Goal: Information Seeking & Learning: Check status

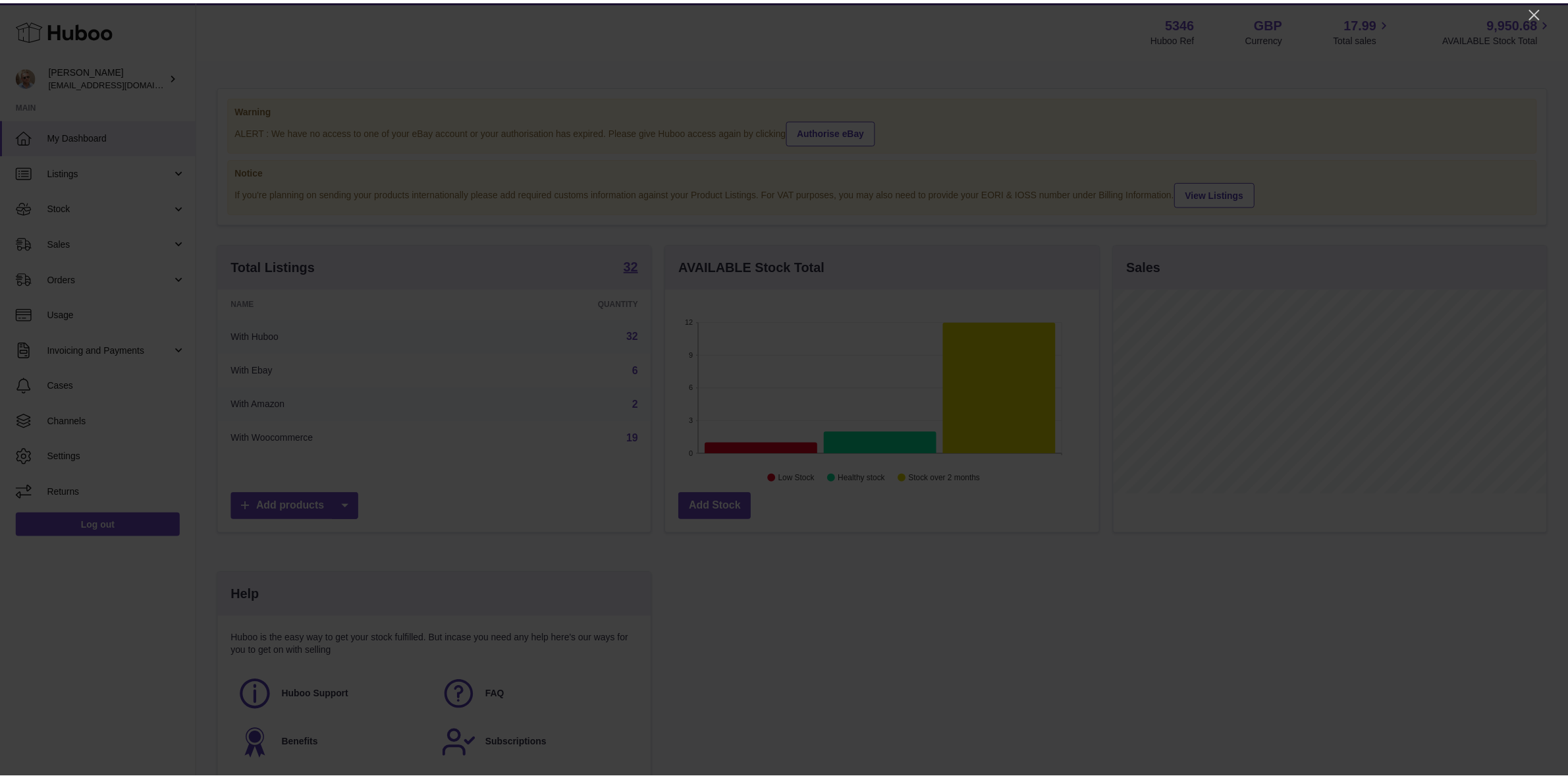
scroll to position [205, 437]
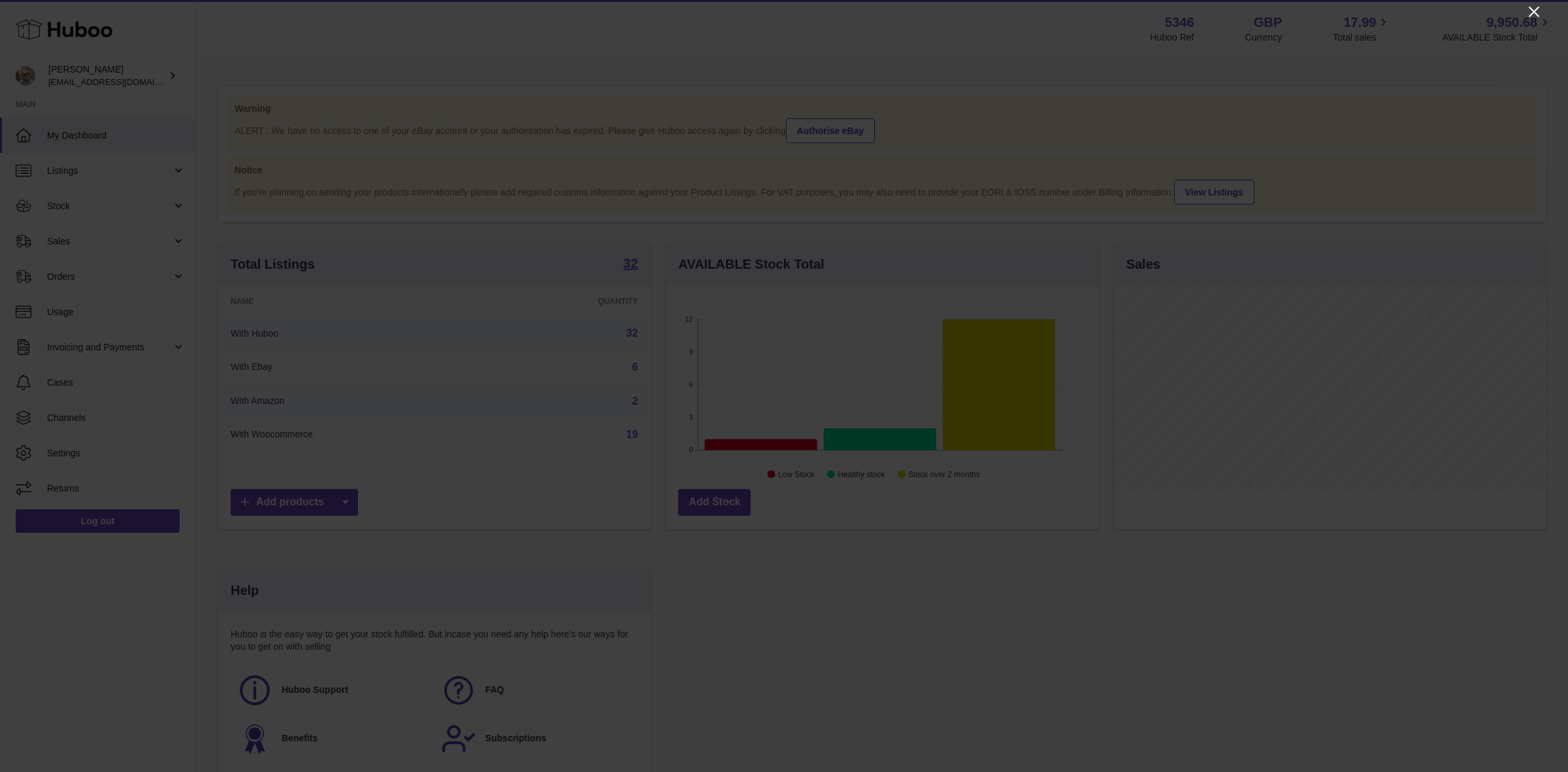
click at [1537, 14] on icon "Close" at bounding box center [1534, 12] width 15 height 15
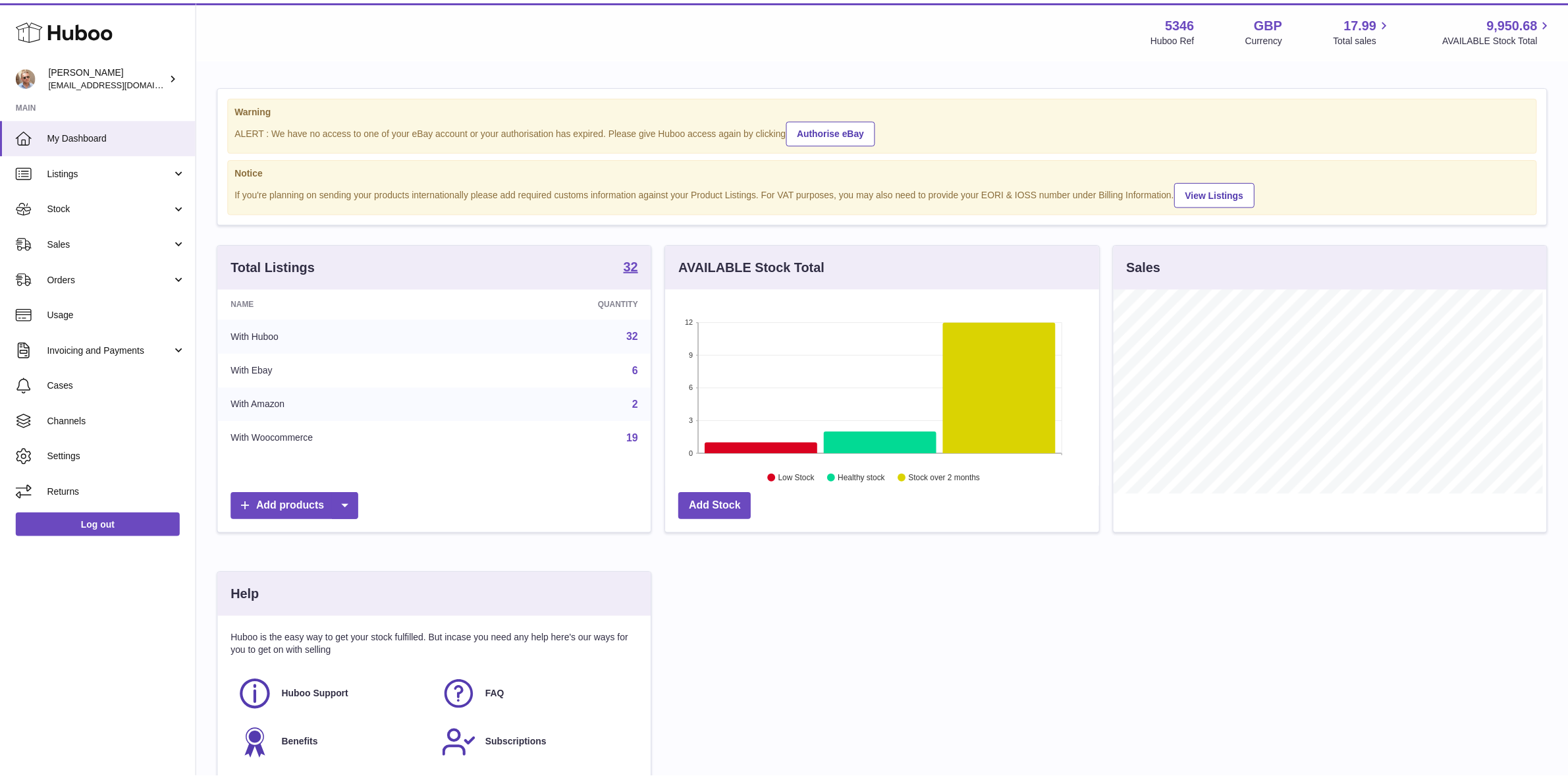
scroll to position [658463, 658074]
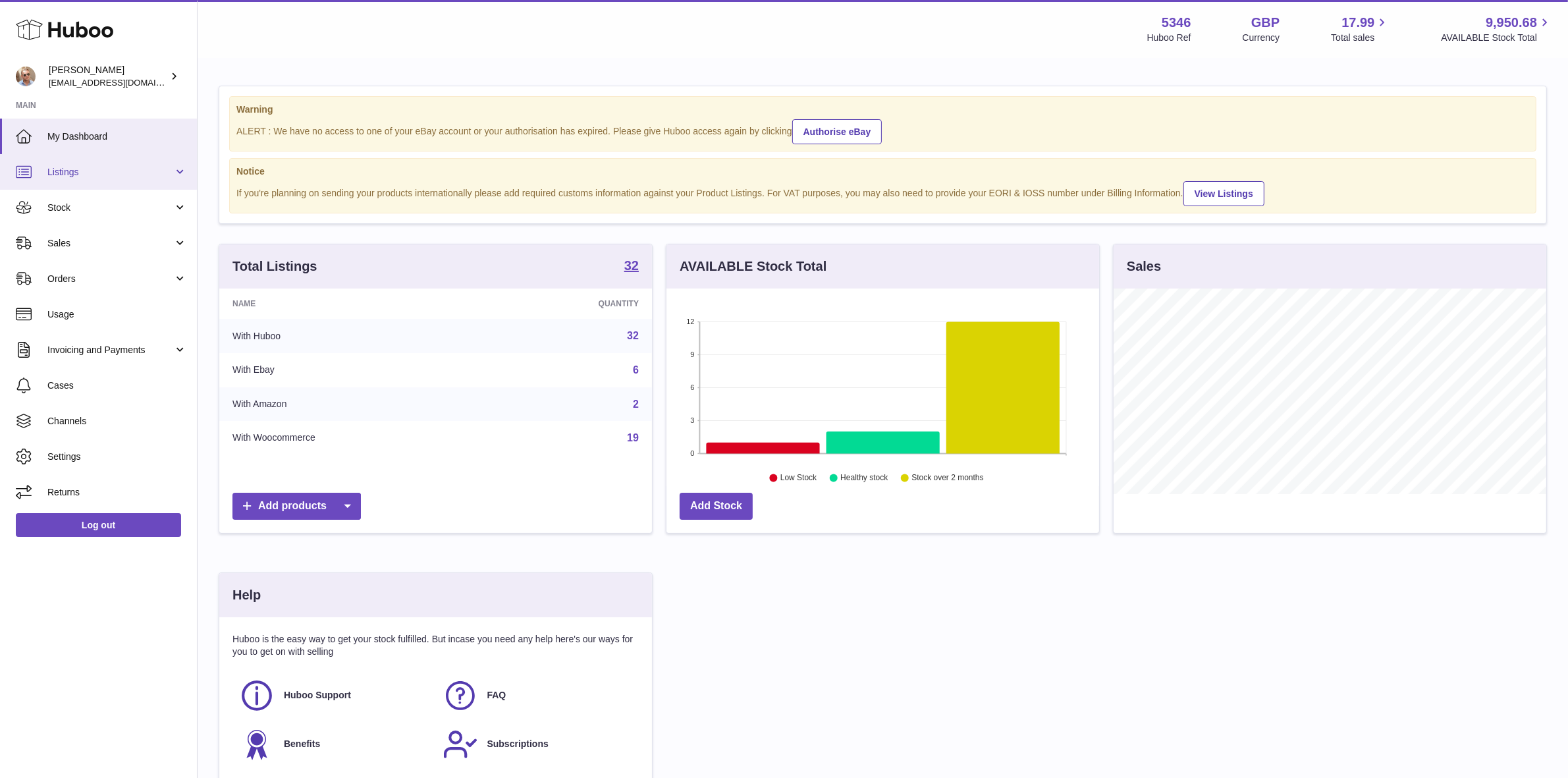
click at [89, 166] on span "Listings" at bounding box center [110, 172] width 126 height 12
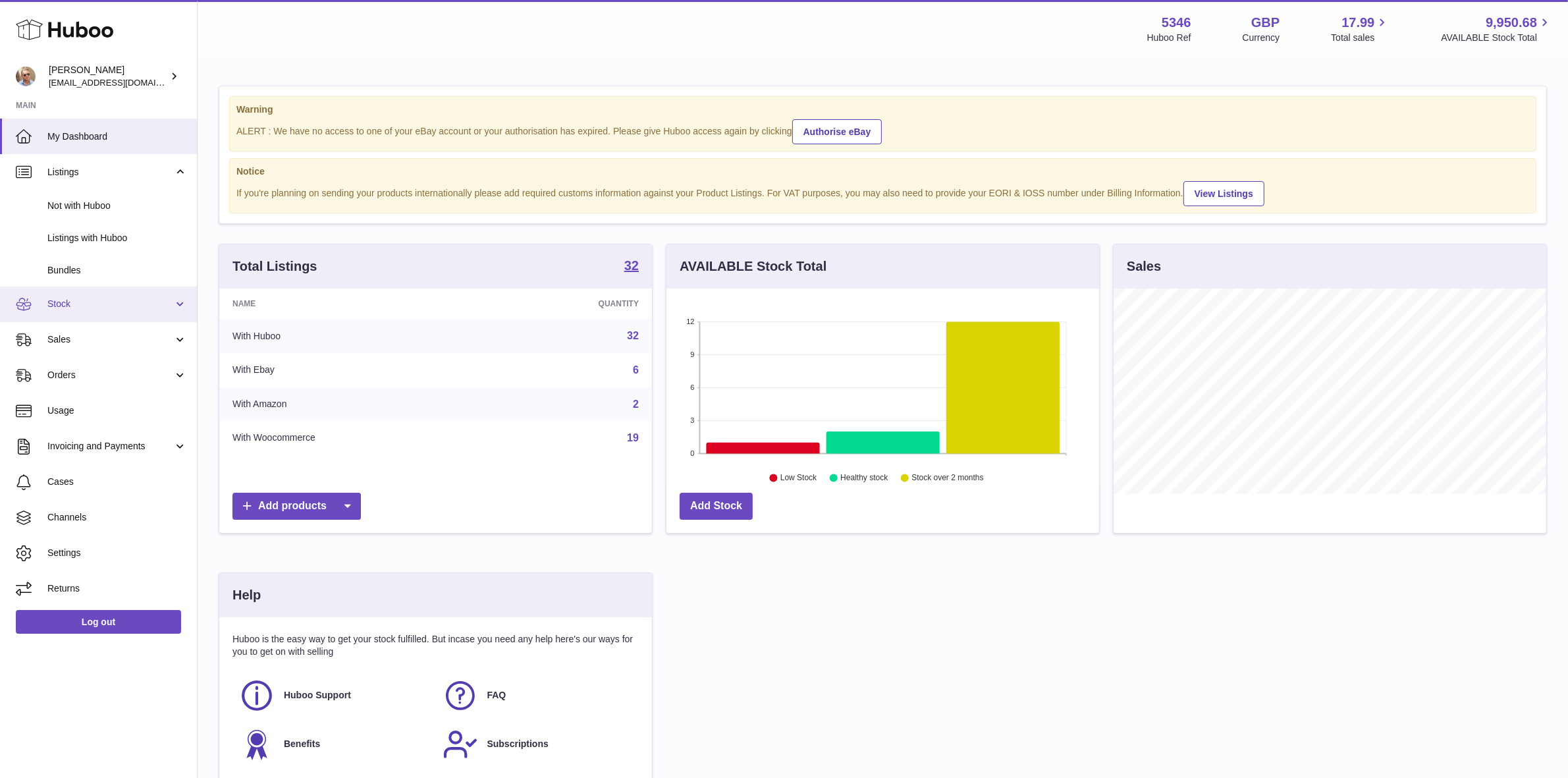
click at [97, 313] on link "Stock" at bounding box center [98, 304] width 197 height 36
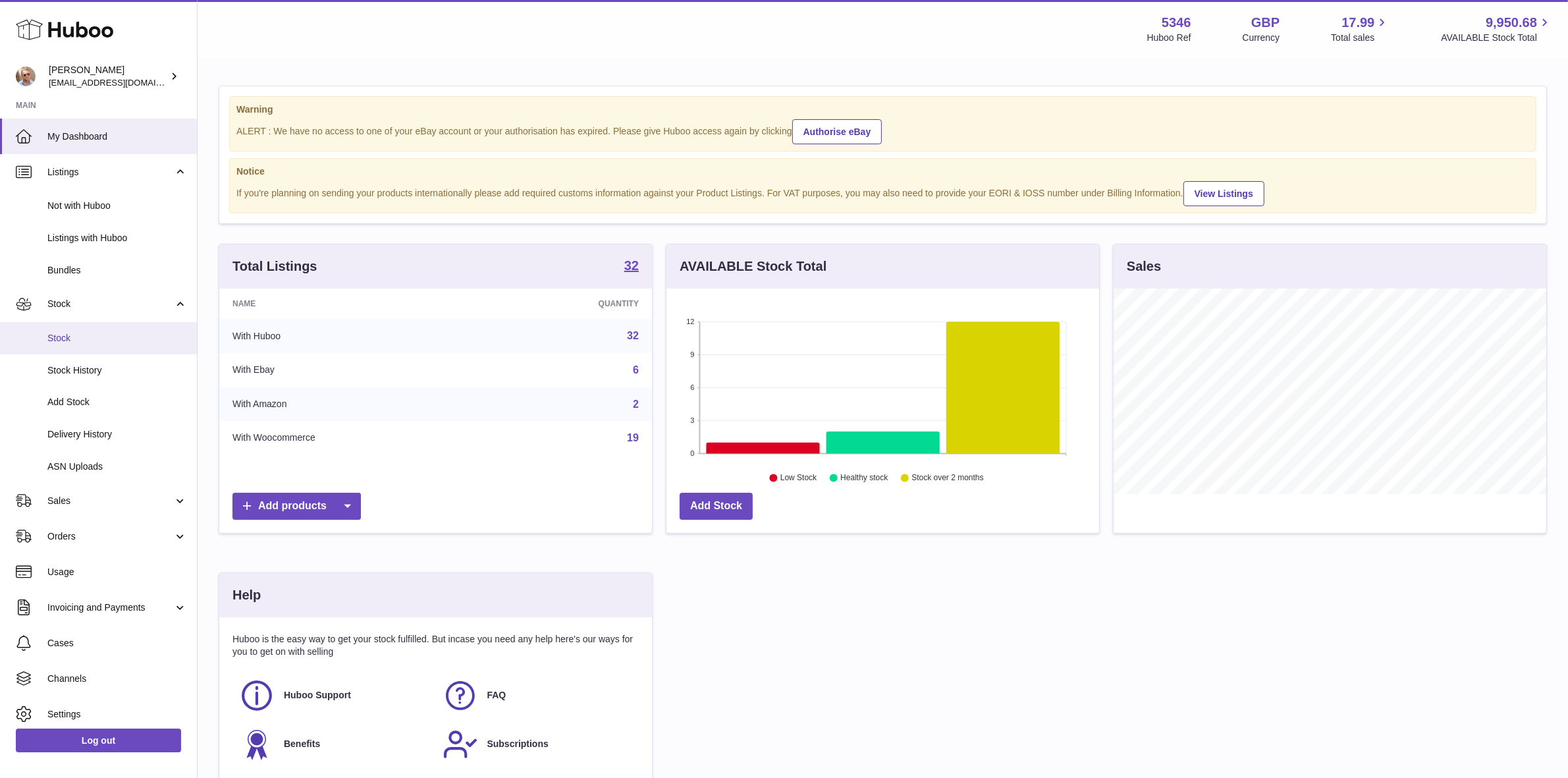
click at [68, 344] on link "Stock" at bounding box center [98, 338] width 197 height 33
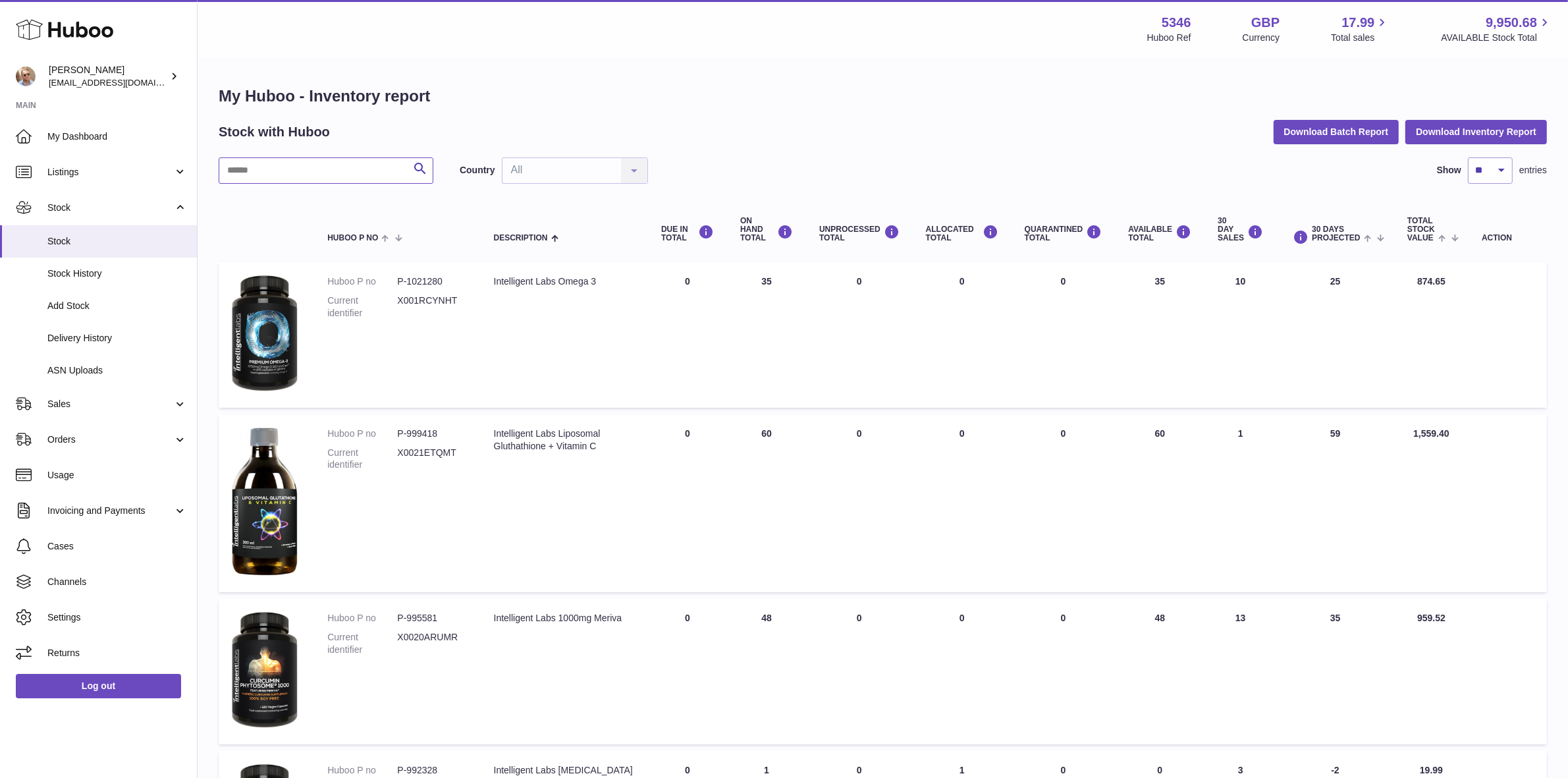
click at [252, 169] on input "text" at bounding box center [325, 170] width 214 height 26
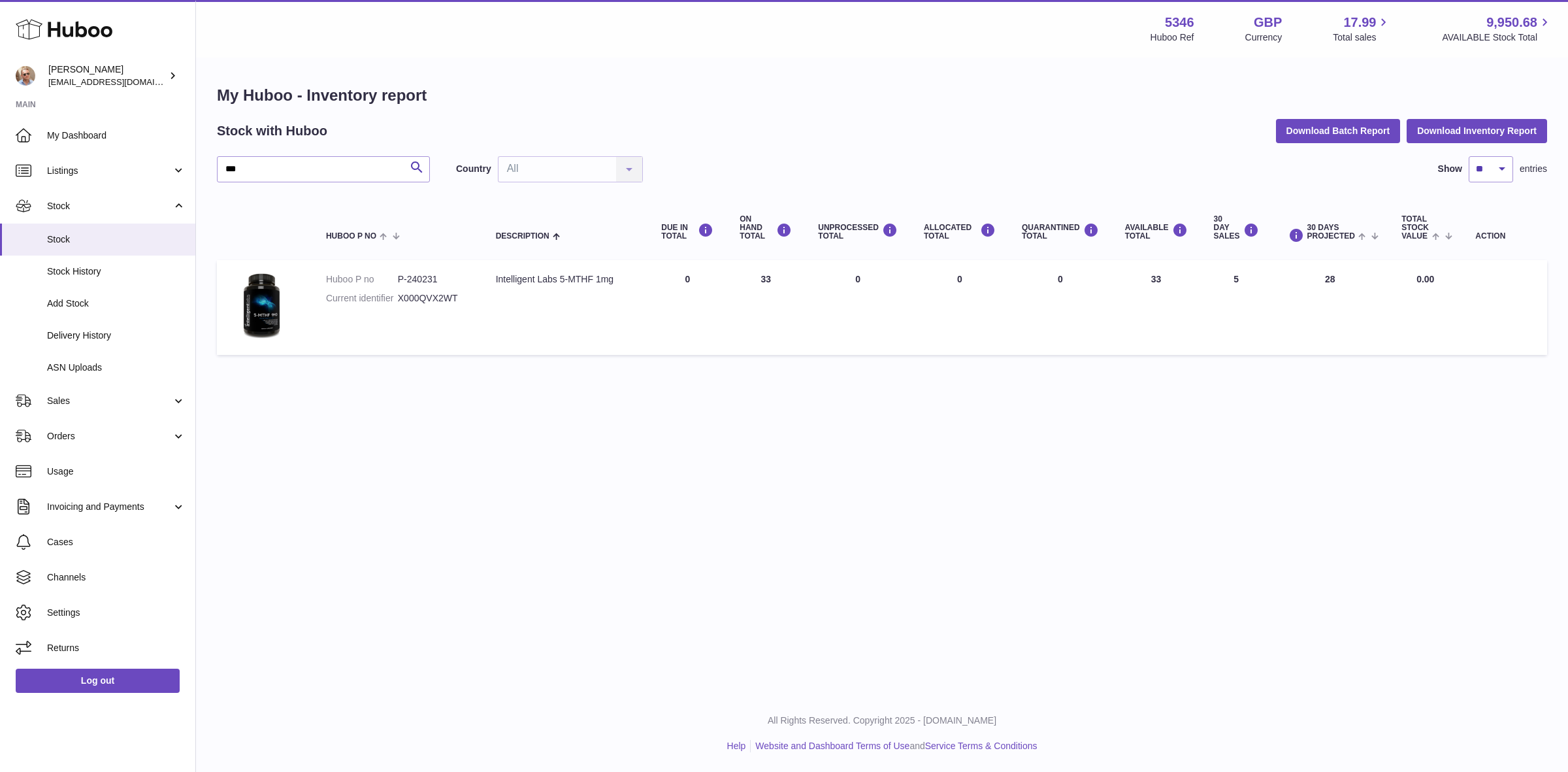
drag, startPoint x: 1159, startPoint y: 281, endPoint x: 1150, endPoint y: 281, distance: 9.0
click at [1150, 281] on td "AVAILABLE Total 33" at bounding box center [1156, 307] width 89 height 94
drag, startPoint x: 268, startPoint y: 171, endPoint x: 155, endPoint y: 171, distance: 113.0
click at [155, 171] on div "[PERSON_NAME] [EMAIL_ADDRESS][DOMAIN_NAME] Main My Dashboard Listings Not with …" at bounding box center [784, 386] width 1568 height 772
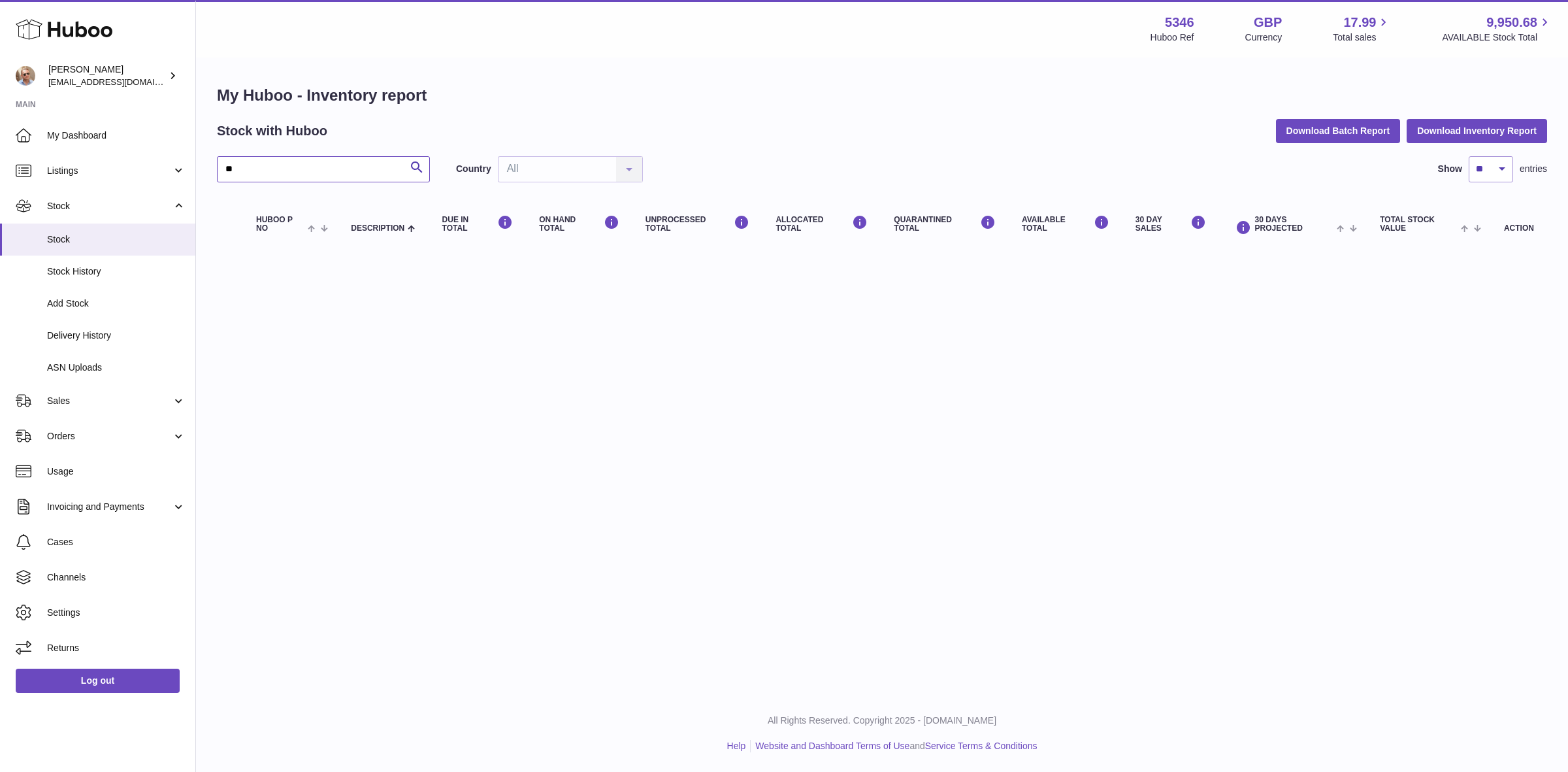
type input "*"
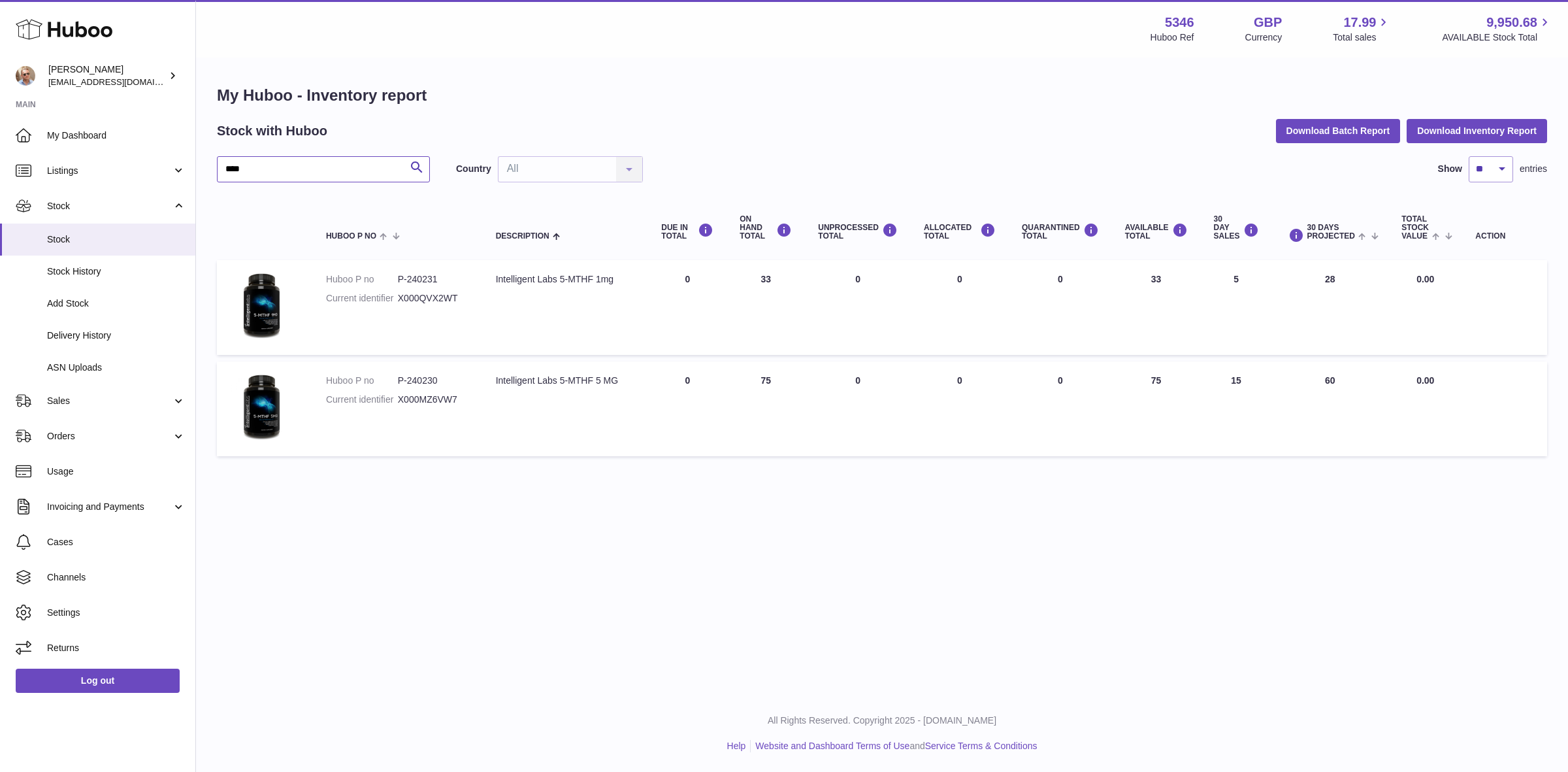
click at [287, 177] on input "****" at bounding box center [323, 169] width 213 height 26
type input "*"
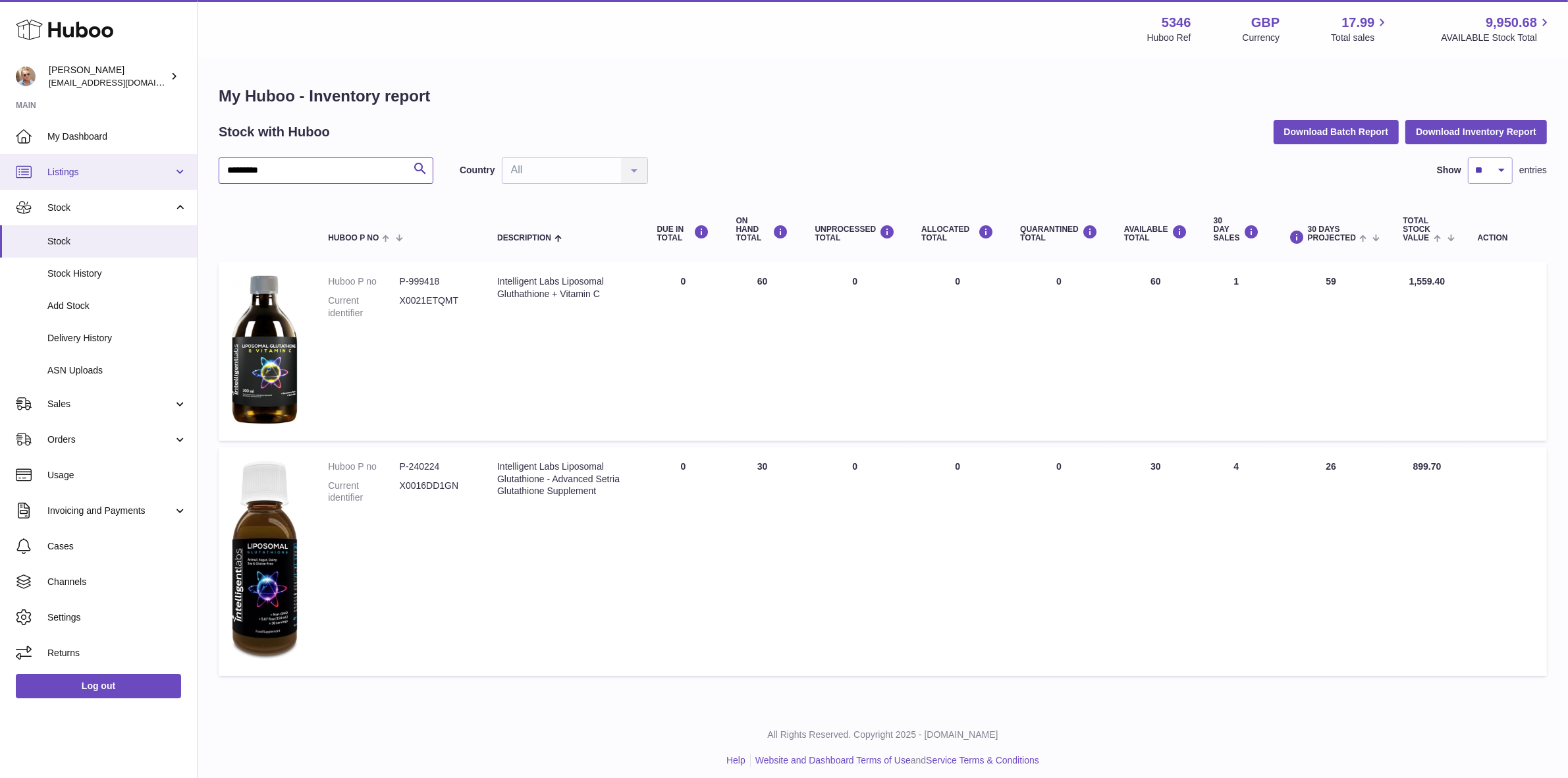
drag, startPoint x: 305, startPoint y: 166, endPoint x: 186, endPoint y: 170, distance: 119.1
click at [186, 170] on div "[PERSON_NAME] [EMAIL_ADDRESS][DOMAIN_NAME] Main My Dashboard Listings Not with …" at bounding box center [784, 393] width 1568 height 787
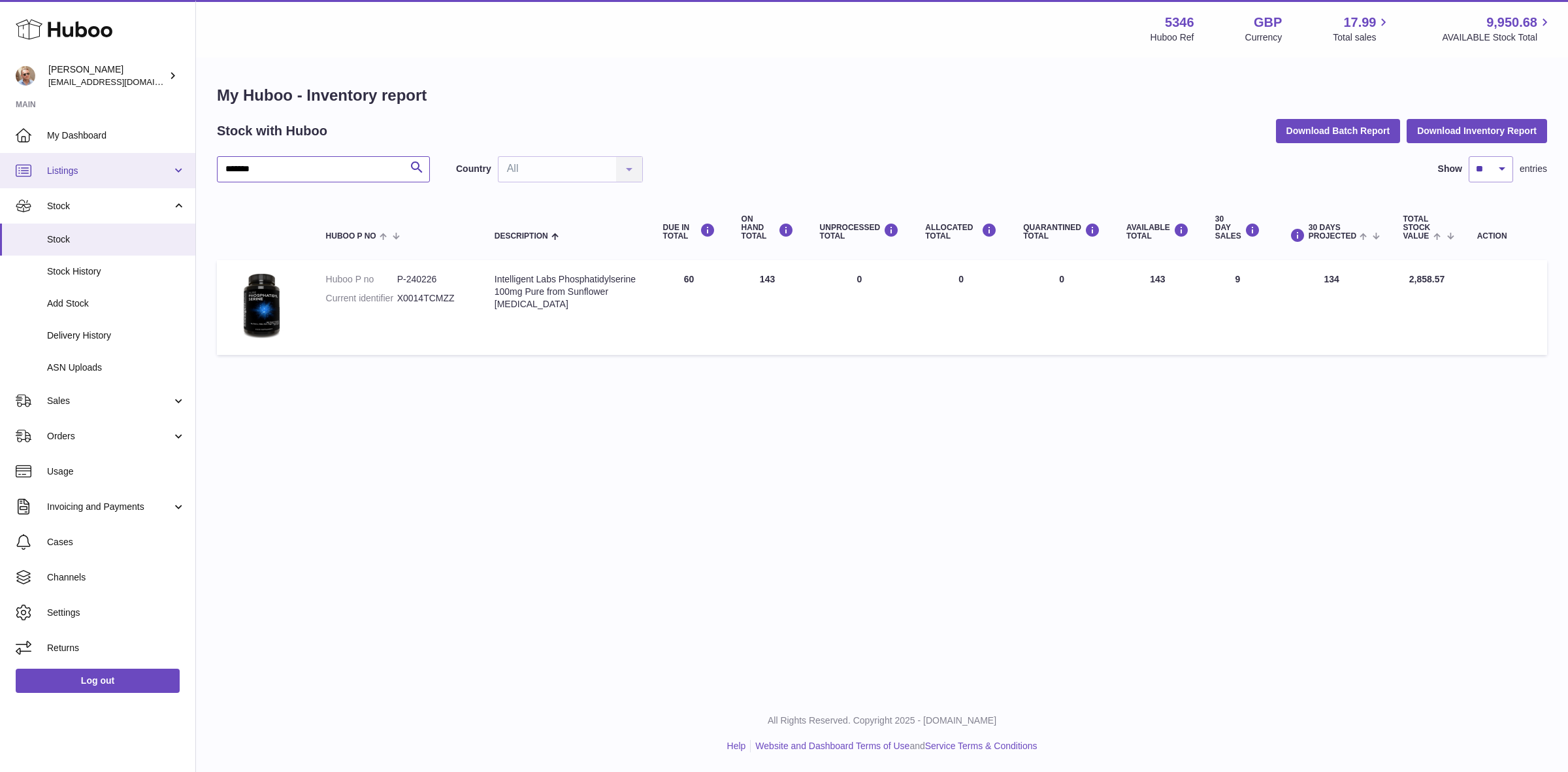
drag, startPoint x: 278, startPoint y: 173, endPoint x: 85, endPoint y: 173, distance: 193.0
click at [85, 173] on div "[PERSON_NAME] [EMAIL_ADDRESS][DOMAIN_NAME] Main My Dashboard Listings Not with …" at bounding box center [784, 386] width 1568 height 772
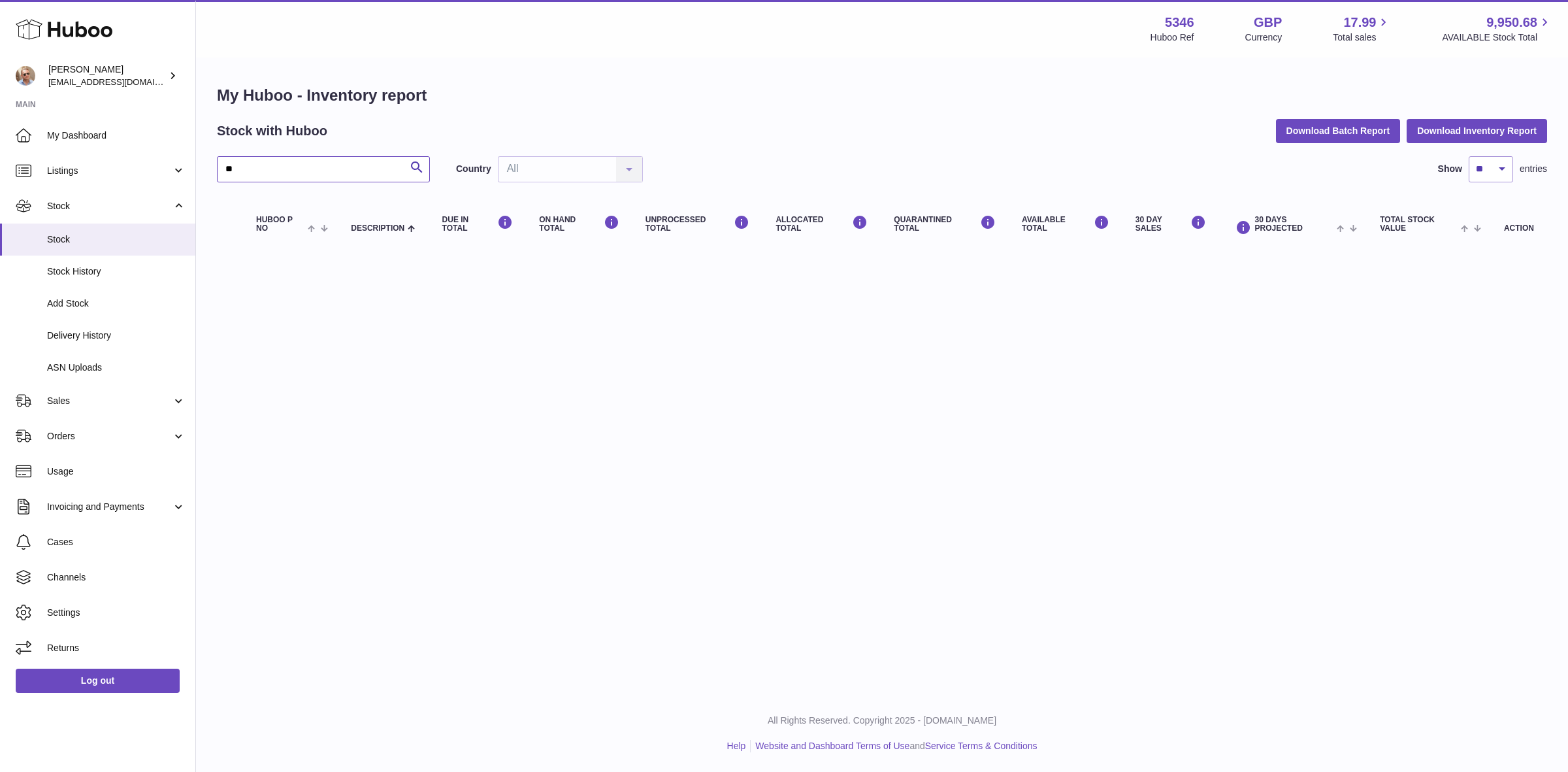
type input "*"
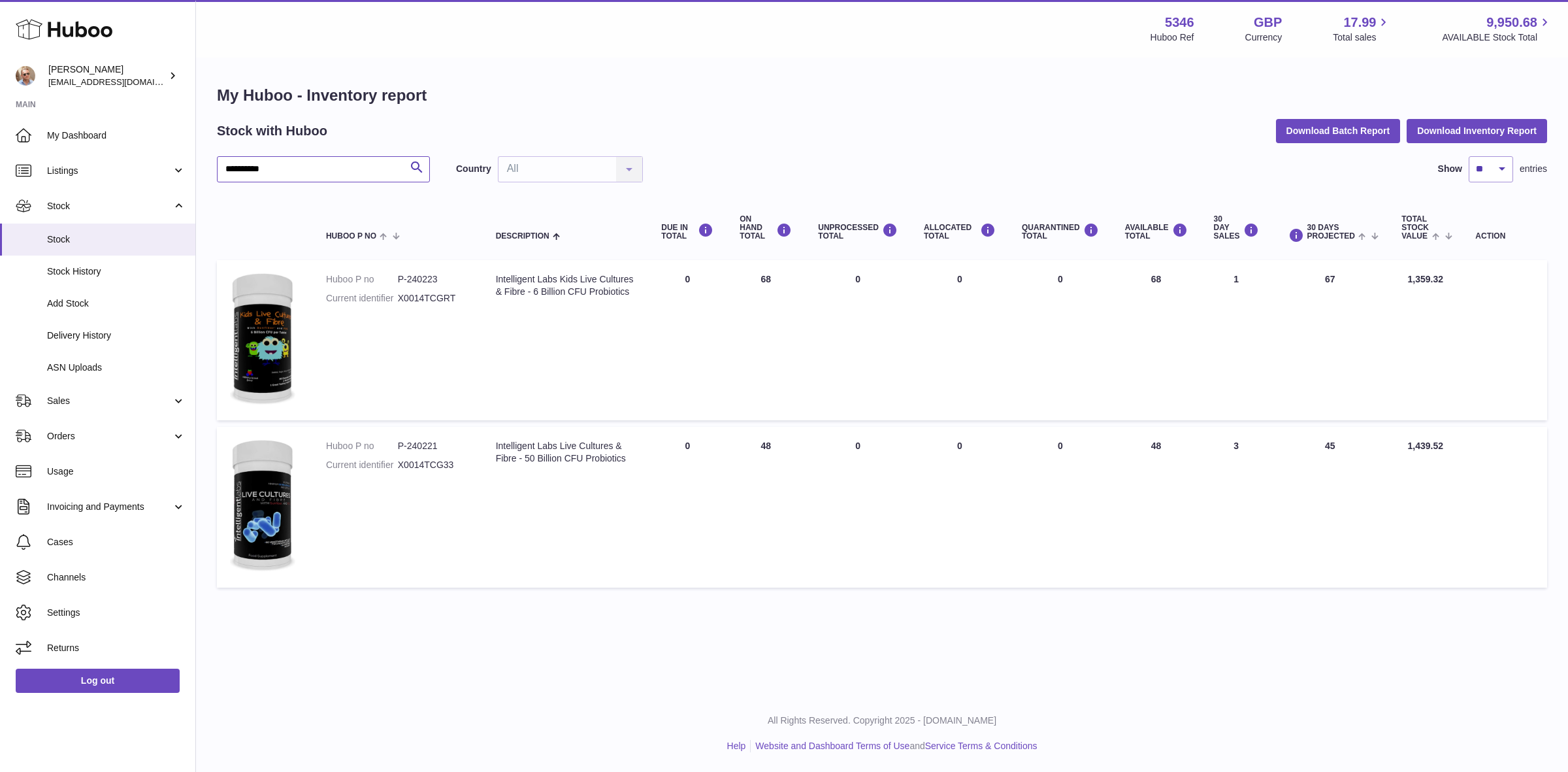
type input "**********"
